Goal: Task Accomplishment & Management: Use online tool/utility

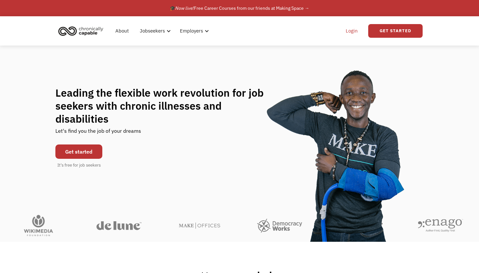
click at [353, 34] on link "Login" at bounding box center [352, 31] width 20 height 21
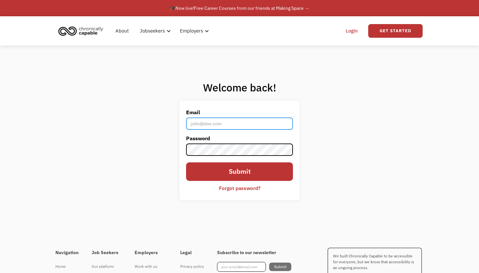
type input "[EMAIL_ADDRESS][DOMAIN_NAME]"
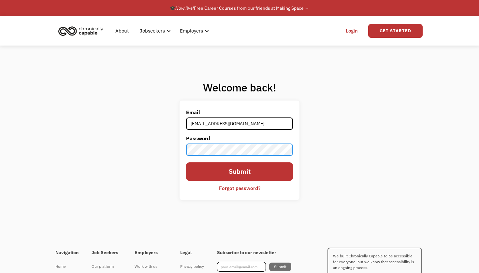
click at [240, 172] on input "Submit" at bounding box center [239, 172] width 107 height 19
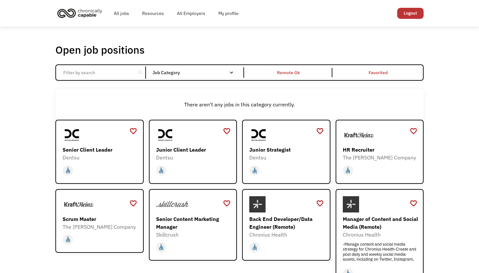
click at [125, 71] on input "Email Form" at bounding box center [95, 73] width 73 height 12
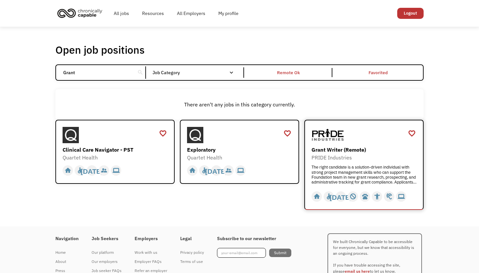
type input "Grant"
click at [367, 153] on div "Grant Writer (Remote)" at bounding box center [365, 150] width 107 height 8
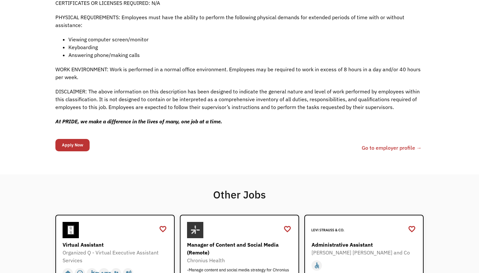
scroll to position [586, 0]
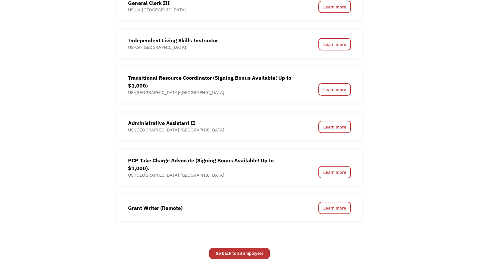
scroll to position [758, 0]
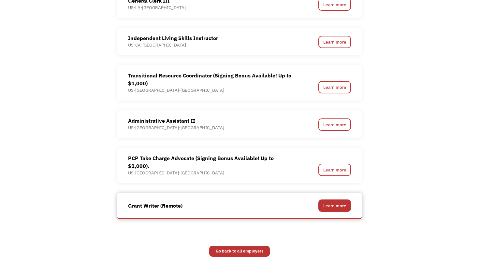
click at [332, 200] on link "Learn more" at bounding box center [334, 206] width 33 height 12
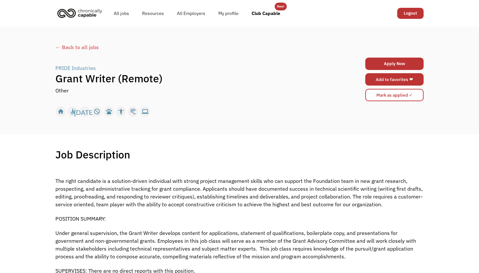
click at [406, 78] on link "Add to favorites ❤" at bounding box center [394, 79] width 58 height 12
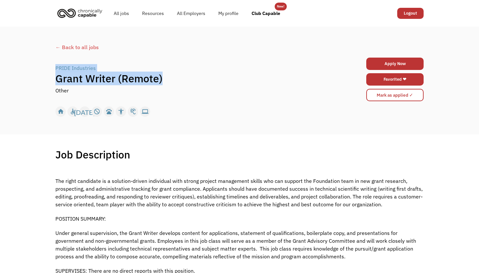
drag, startPoint x: 163, startPoint y: 79, endPoint x: 47, endPoint y: 67, distance: 116.4
click at [47, 67] on div "← Back to all jobs PRIDE Industries | Grant Writer (Remote) Other Apply Now 60c…" at bounding box center [239, 81] width 479 height 108
copy div "PRIDE Industries | Grant Writer (Remote)"
click at [291, 94] on div "Other" at bounding box center [193, 91] width 276 height 8
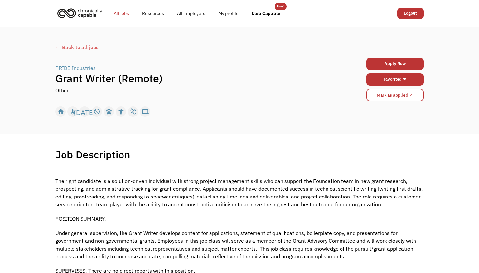
click at [126, 13] on link "All jobs" at bounding box center [121, 13] width 28 height 21
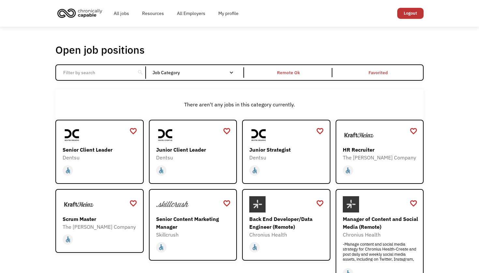
click at [130, 68] on input "Email Form" at bounding box center [95, 73] width 73 height 12
click at [130, 69] on input "Email Form" at bounding box center [95, 73] width 73 height 12
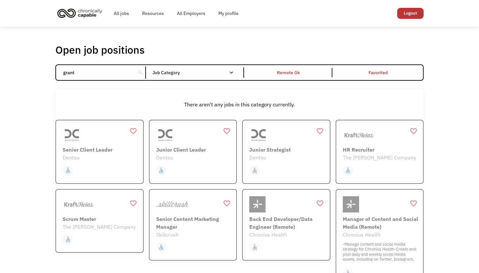
click input "Email Form" at bounding box center [0, 0] width 0 height 0
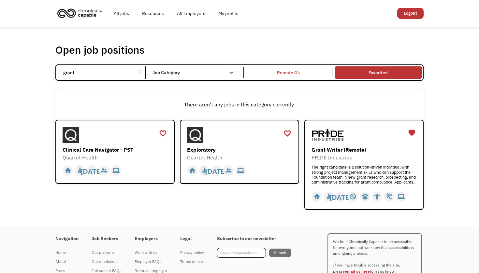
click at [386, 75] on link "Favorited" at bounding box center [378, 72] width 89 height 15
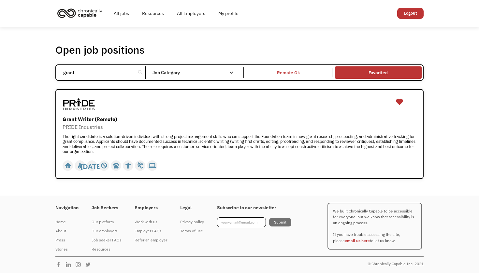
click at [107, 74] on input "grant" at bounding box center [95, 73] width 73 height 12
type input "g"
type input "w"
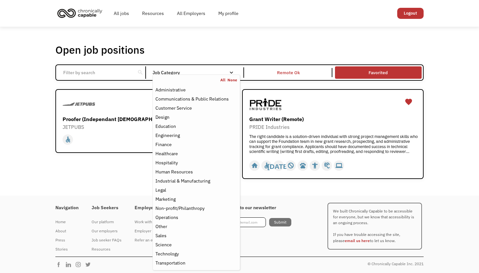
click at [219, 68] on div "Job Category" at bounding box center [197, 72] width 88 height 10
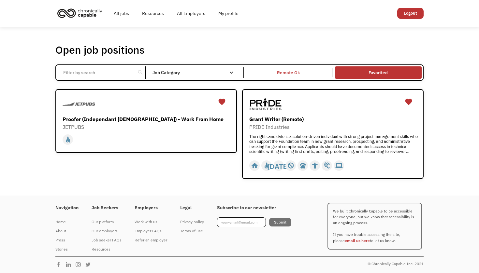
click at [231, 72] on div "Email Form" at bounding box center [231, 72] width 5 height 5
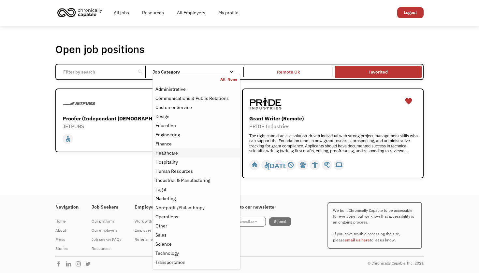
scroll to position [0, 0]
click at [171, 226] on div "Other" at bounding box center [196, 227] width 82 height 8
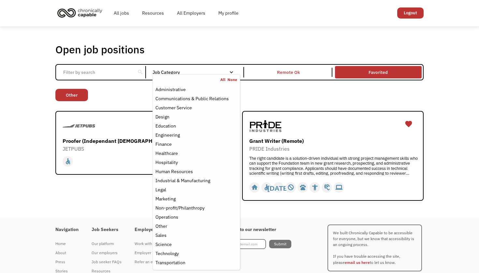
click at [24, 134] on div "Open job positions You have X liked items Search search Filter by category Admi…" at bounding box center [239, 121] width 479 height 191
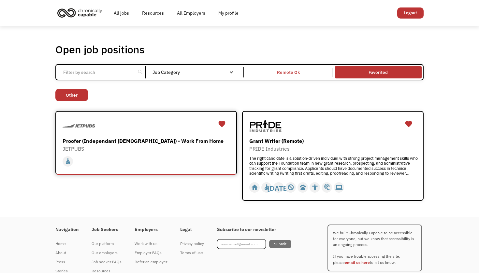
click at [136, 147] on div "JETPUBS" at bounding box center [147, 149] width 169 height 8
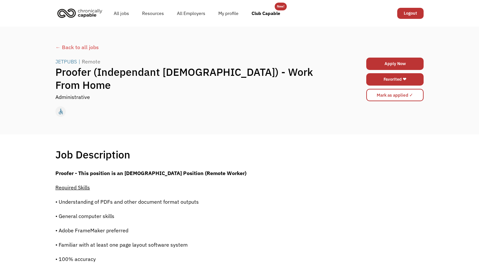
click at [72, 66] on div "JETPUBS" at bounding box center [66, 62] width 22 height 8
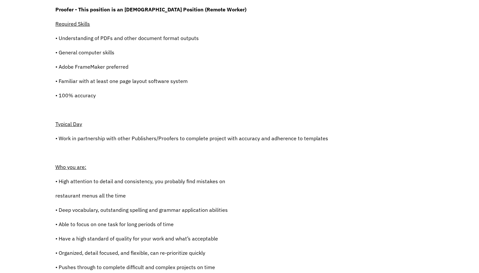
scroll to position [164, 0]
drag, startPoint x: 108, startPoint y: 82, endPoint x: 186, endPoint y: 84, distance: 78.6
click at [186, 84] on p "• Familiar with at least one page layout software system" at bounding box center [191, 81] width 273 height 8
click at [285, 95] on p "• 100% accuracy" at bounding box center [191, 96] width 273 height 8
drag, startPoint x: 109, startPoint y: 82, endPoint x: 188, endPoint y: 84, distance: 79.2
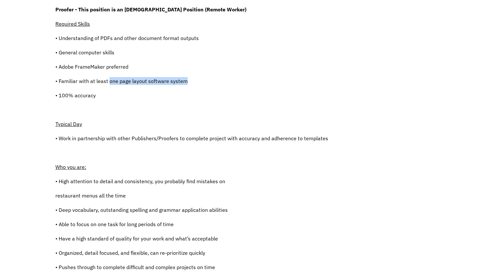
click at [188, 84] on p "• Familiar with at least one page layout software system" at bounding box center [191, 81] width 273 height 8
copy p "one page layout software system"
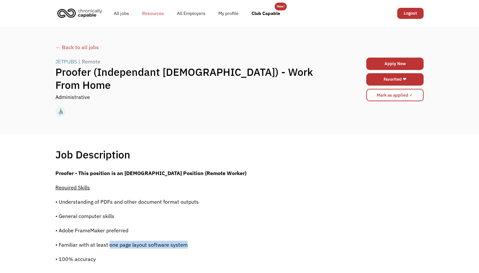
scroll to position [0, 0]
click at [124, 13] on link "All jobs" at bounding box center [121, 13] width 28 height 21
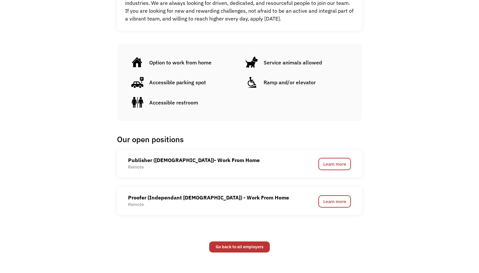
scroll to position [375, 0]
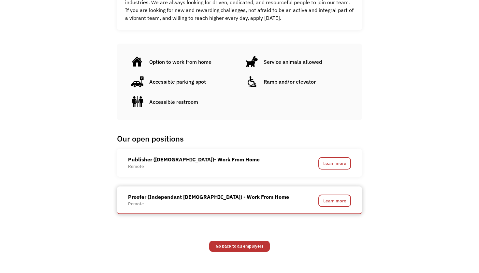
click at [213, 195] on div "Proofer (Independant [DEMOGRAPHIC_DATA]) - Work From Home" at bounding box center [208, 197] width 161 height 8
click at [331, 201] on link "Learn more" at bounding box center [334, 201] width 33 height 12
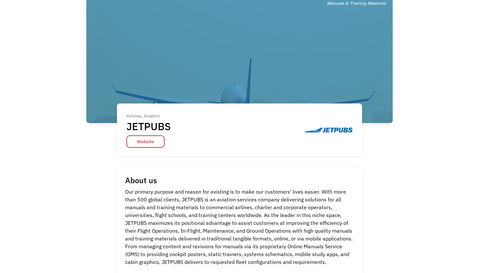
scroll to position [53, 0]
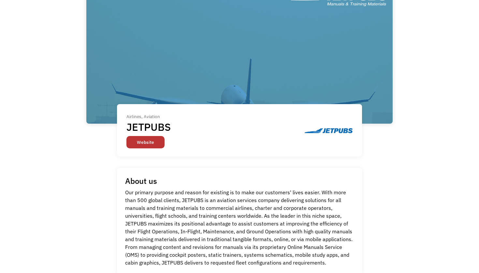
click at [149, 143] on link "Website" at bounding box center [145, 142] width 38 height 12
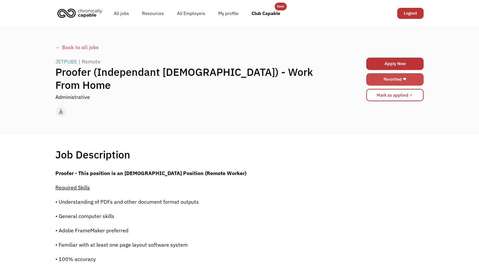
click at [394, 80] on link "Favorited ❤" at bounding box center [394, 79] width 57 height 12
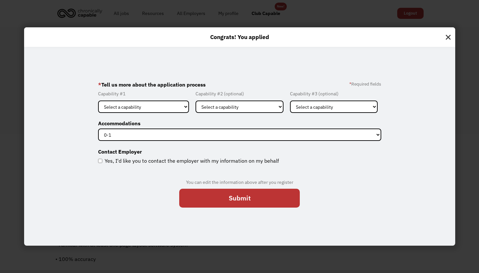
click at [449, 37] on img at bounding box center [448, 35] width 14 height 17
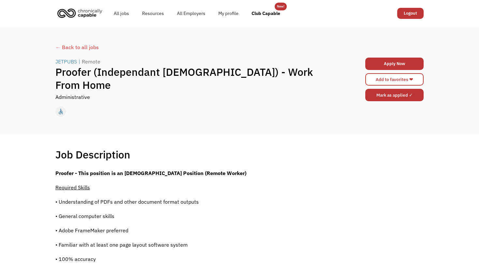
click at [401, 96] on input "Mark as applied ✓" at bounding box center [394, 95] width 58 height 12
click at [405, 97] on input "Mark as applied ✓" at bounding box center [394, 95] width 58 height 12
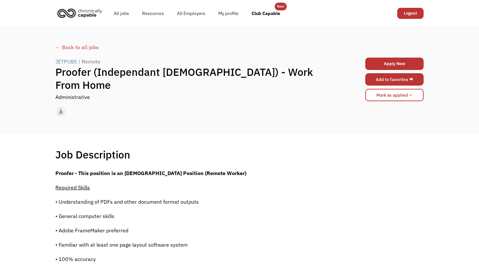
click at [379, 78] on link "Add to favorites ❤" at bounding box center [394, 79] width 58 height 12
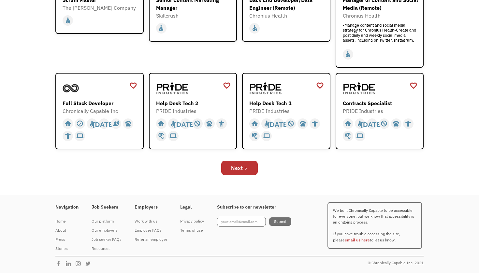
scroll to position [219, 0]
click at [233, 169] on div "Next" at bounding box center [237, 169] width 12 height 8
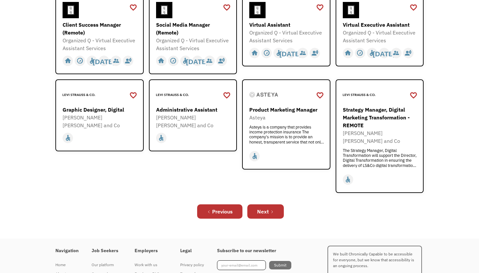
scroll to position [211, 0]
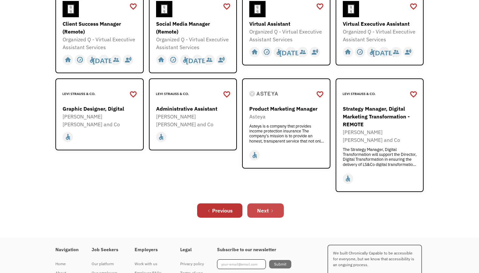
click at [269, 207] on div "Next" at bounding box center [263, 211] width 12 height 8
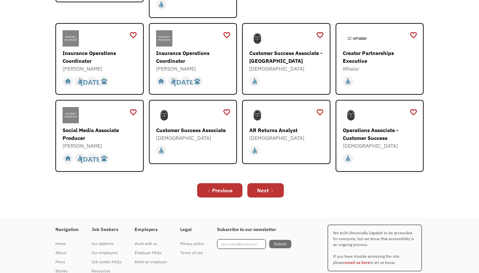
scroll to position [216, 0]
click at [265, 186] on div "Next" at bounding box center [263, 190] width 12 height 8
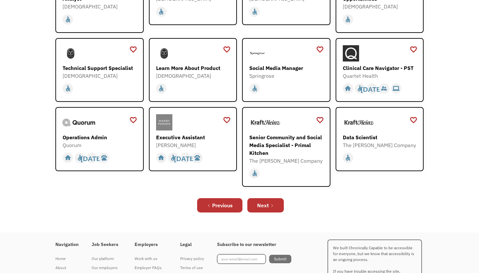
scroll to position [163, 0]
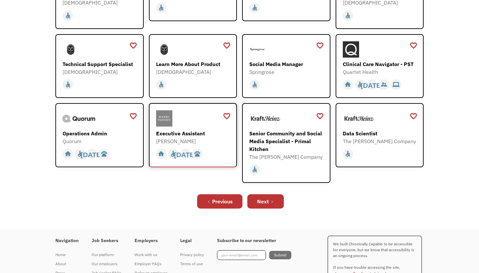
click at [201, 135] on div "Executive Assistant" at bounding box center [194, 134] width 76 height 8
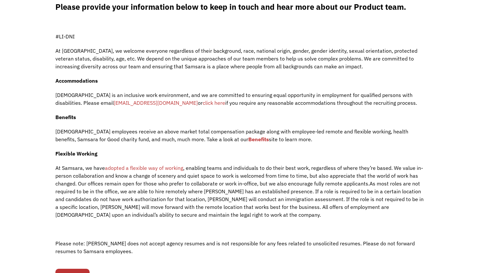
scroll to position [528, 0]
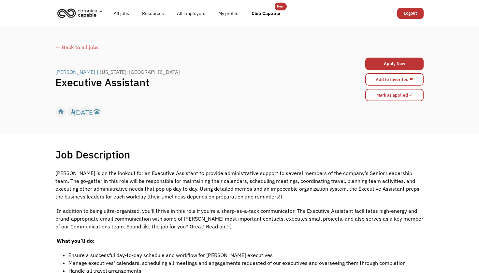
click at [67, 73] on div "[PERSON_NAME]" at bounding box center [75, 72] width 40 height 8
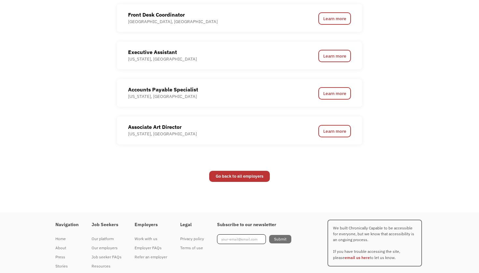
scroll to position [634, 0]
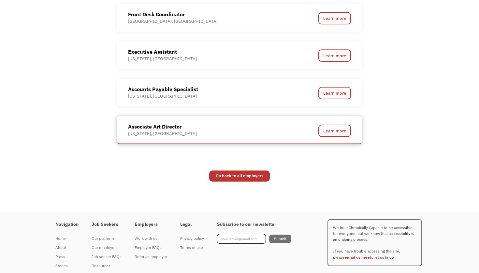
click at [164, 126] on div "Associate Art Director" at bounding box center [162, 127] width 69 height 8
click at [325, 130] on link "Learn more" at bounding box center [334, 131] width 33 height 12
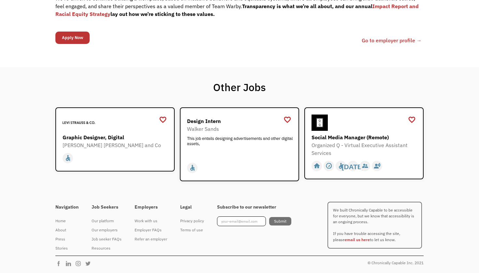
scroll to position [669, 0]
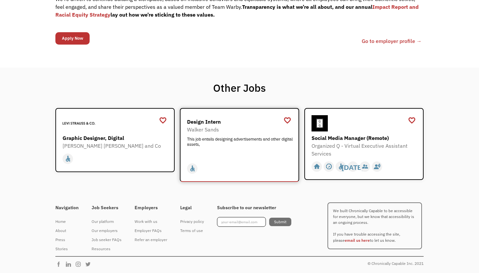
click at [237, 140] on div "This job entails designing advertisements and other digital assets," at bounding box center [240, 147] width 107 height 20
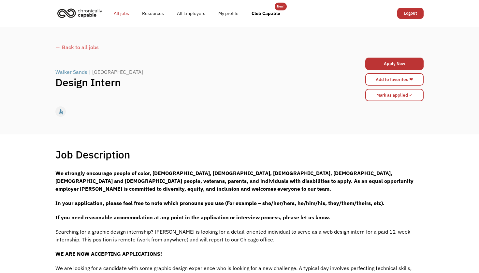
click at [120, 13] on link "All jobs" at bounding box center [121, 13] width 28 height 21
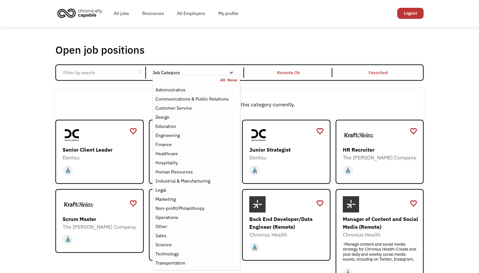
click at [235, 75] on nav "All None Administrative Communications & Public Relations Customer Service Desi…" at bounding box center [197, 173] width 88 height 196
click at [224, 81] on link "All" at bounding box center [223, 80] width 7 height 5
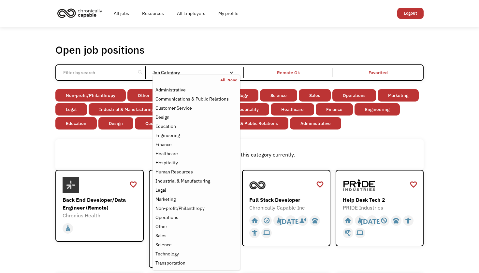
click at [233, 70] on div "Job Category" at bounding box center [197, 72] width 88 height 10
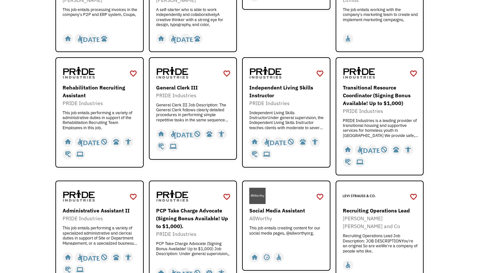
scroll to position [774, 0]
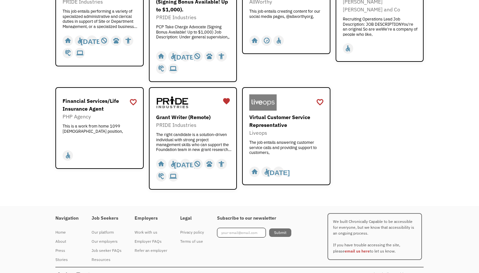
scroll to position [990, 0]
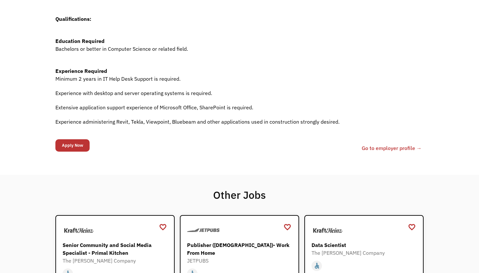
scroll to position [322, 0]
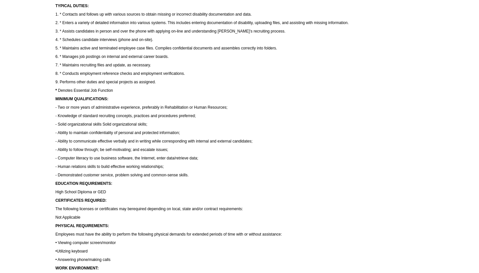
scroll to position [210, 0]
